Goal: Task Accomplishment & Management: Use online tool/utility

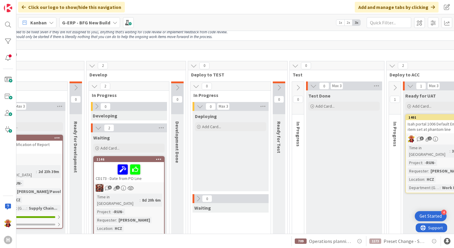
scroll to position [30, 178]
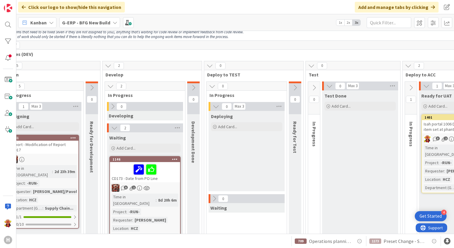
click at [296, 88] on icon at bounding box center [295, 87] width 7 height 7
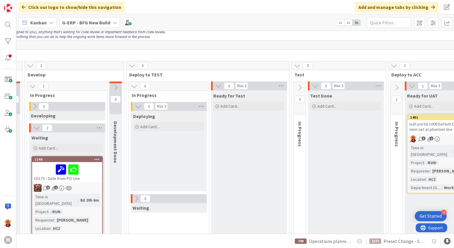
scroll to position [30, 264]
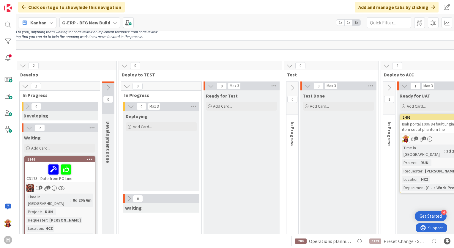
click at [388, 84] on icon at bounding box center [389, 87] width 7 height 7
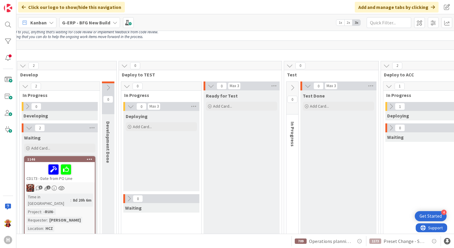
click at [389, 106] on icon at bounding box center [391, 106] width 7 height 7
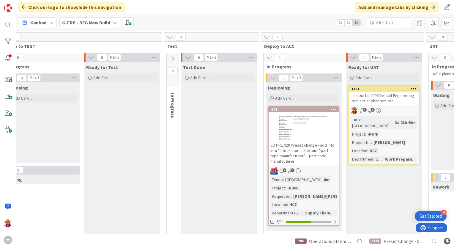
scroll to position [89, 384]
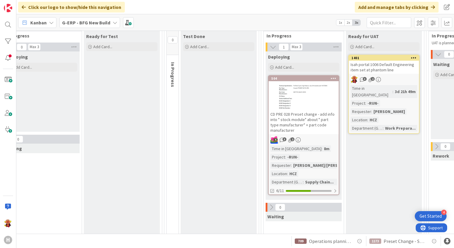
click at [322, 138] on div "3 2" at bounding box center [304, 140] width 70 height 8
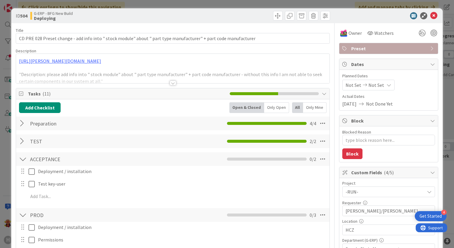
type textarea "x"
click at [171, 81] on div at bounding box center [173, 83] width 7 height 5
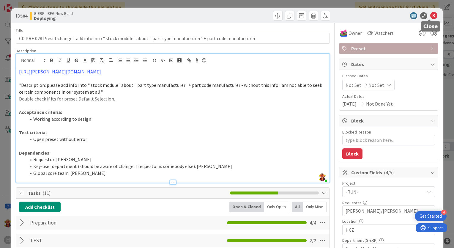
click at [431, 15] on icon at bounding box center [434, 15] width 7 height 7
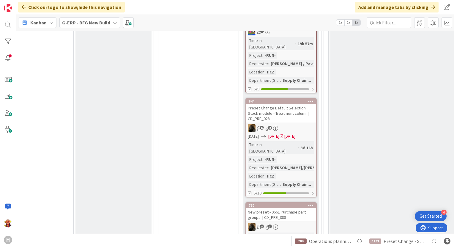
scroll to position [684, 654]
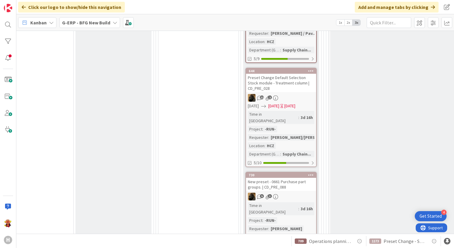
click at [95, 22] on b "G-ERP - BFG New Build" at bounding box center [86, 23] width 48 height 6
